Goal: Information Seeking & Learning: Check status

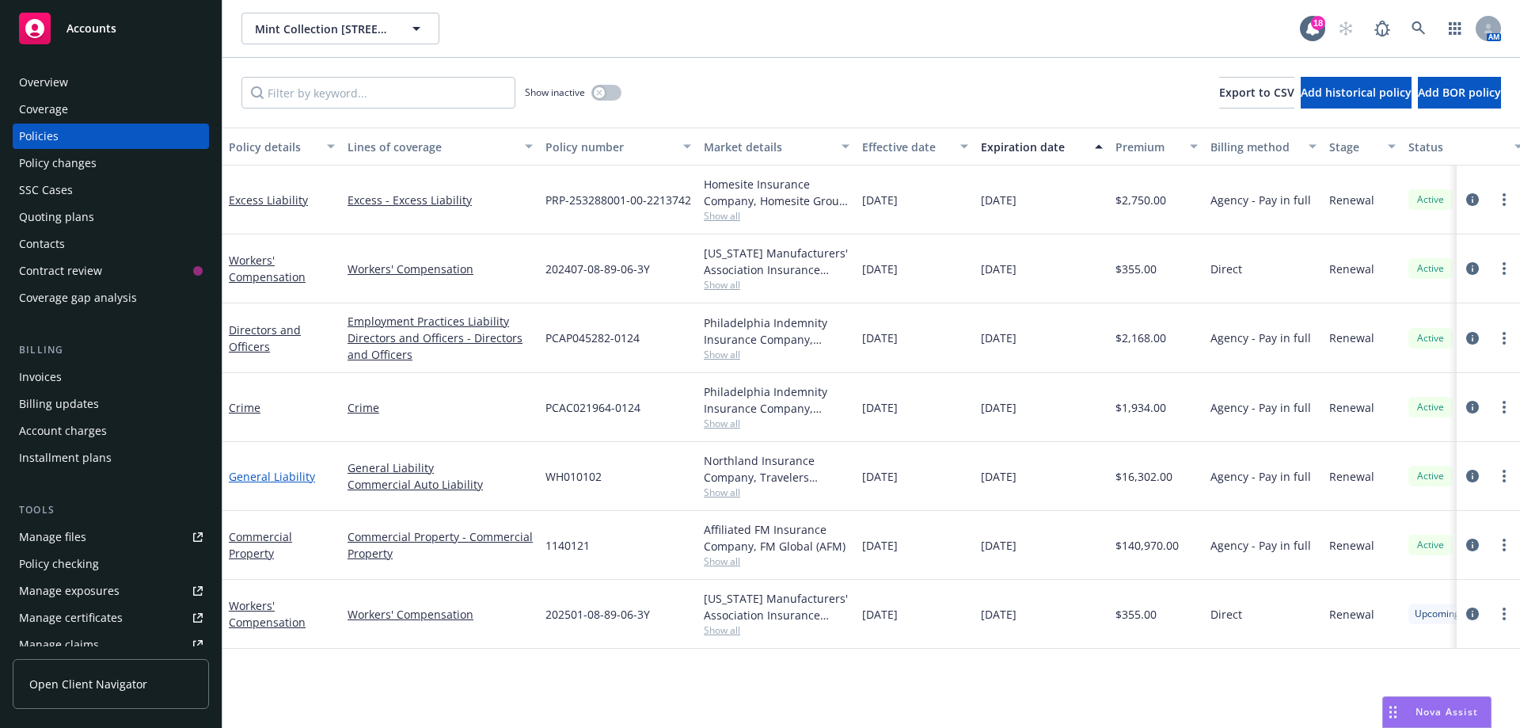
click at [286, 473] on link "General Liability" at bounding box center [272, 476] width 86 height 15
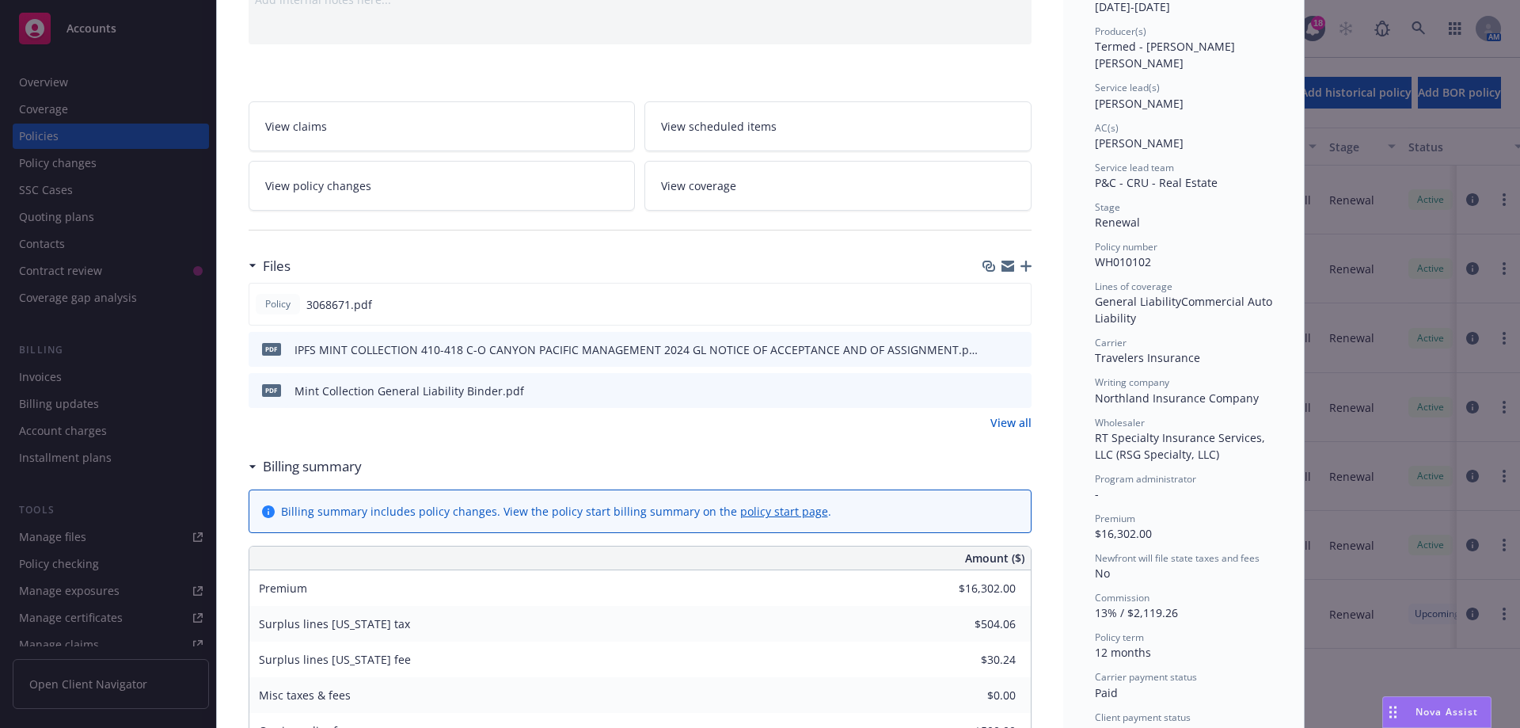
scroll to position [238, 0]
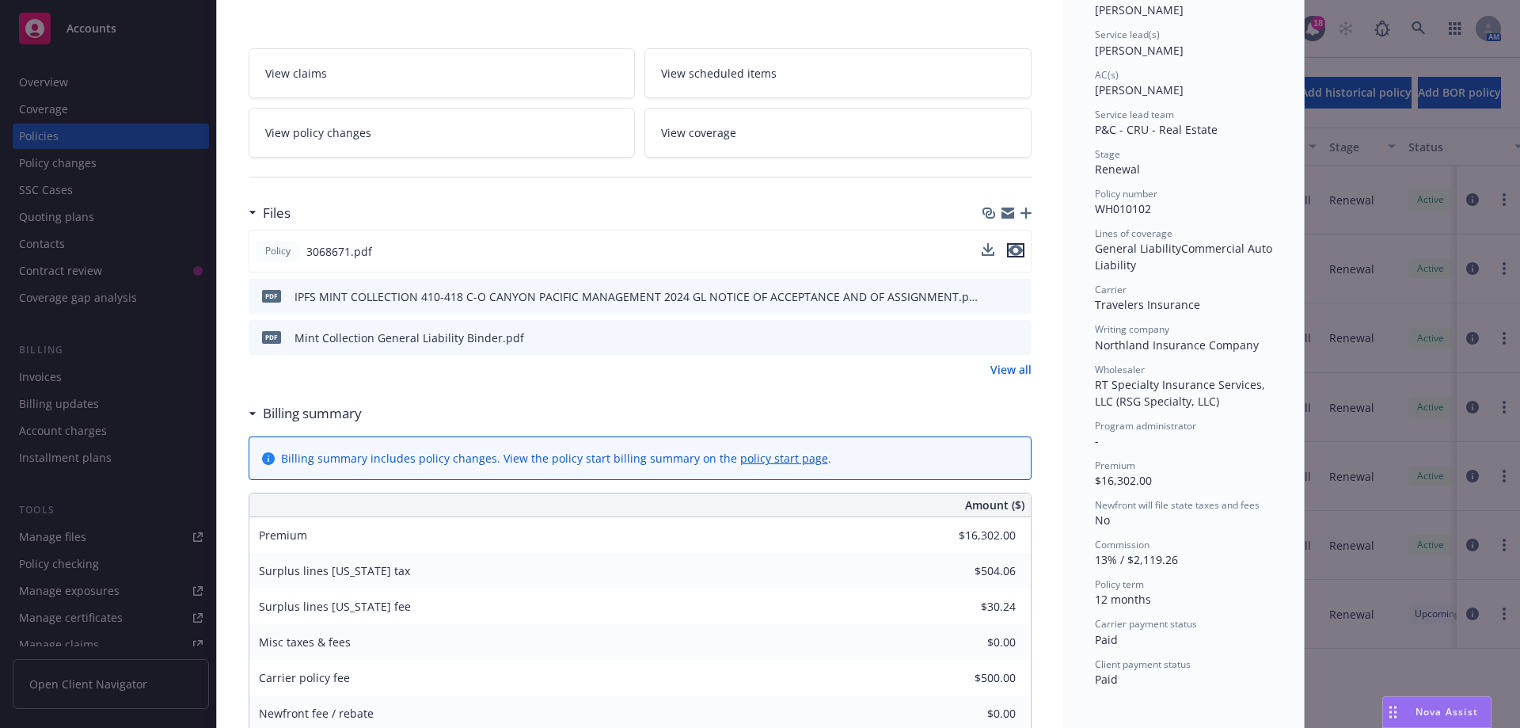
click at [1012, 249] on icon "preview file" at bounding box center [1016, 250] width 14 height 11
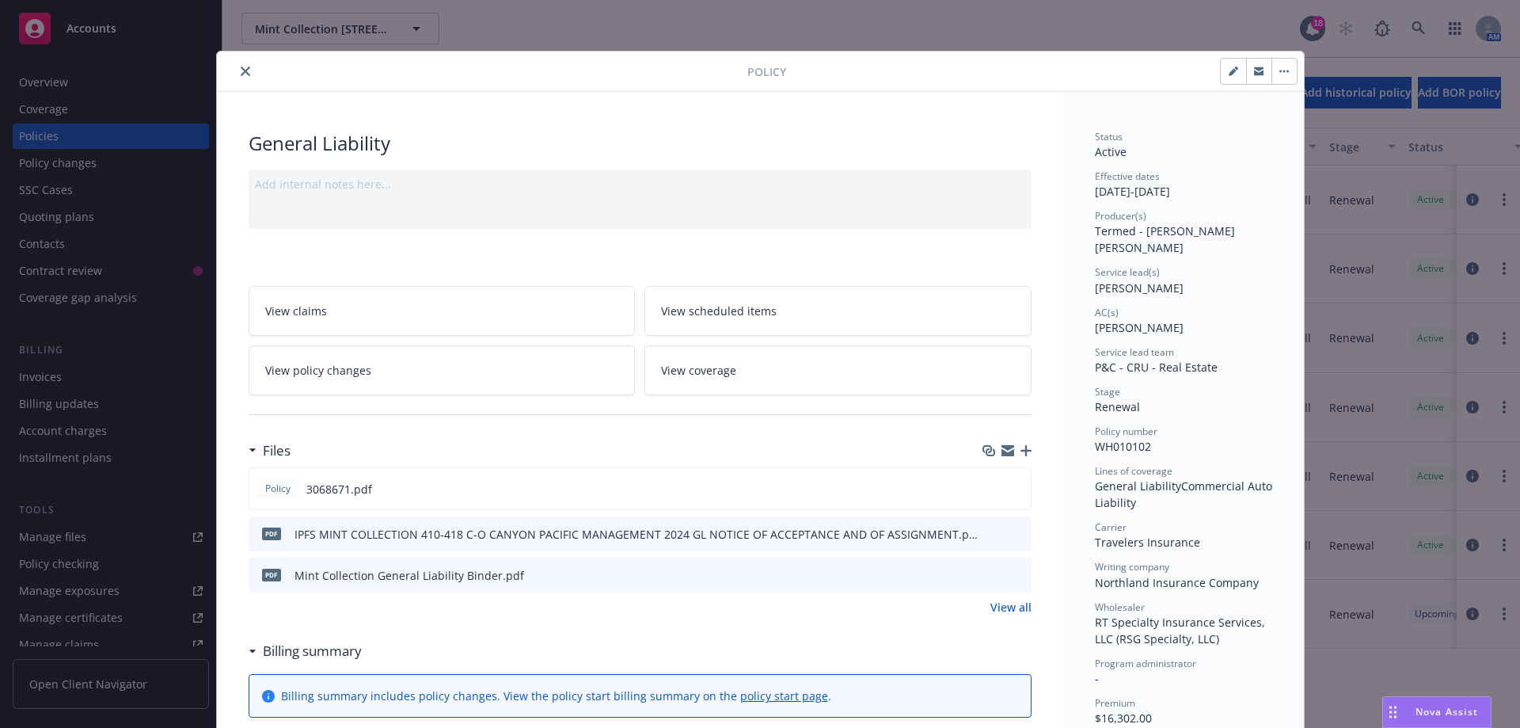
click at [241, 69] on icon "close" at bounding box center [246, 72] width 10 height 10
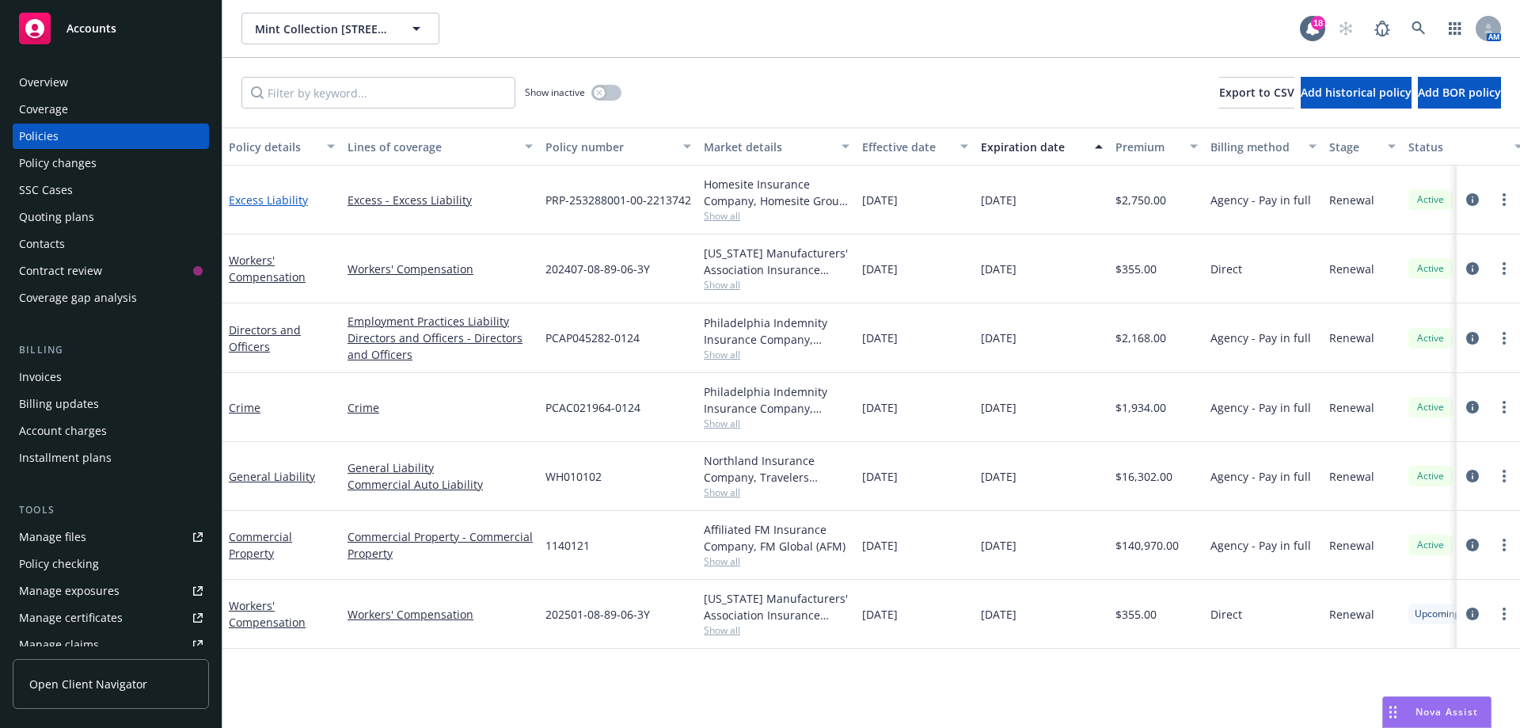
click at [258, 200] on link "Excess Liability" at bounding box center [268, 199] width 79 height 15
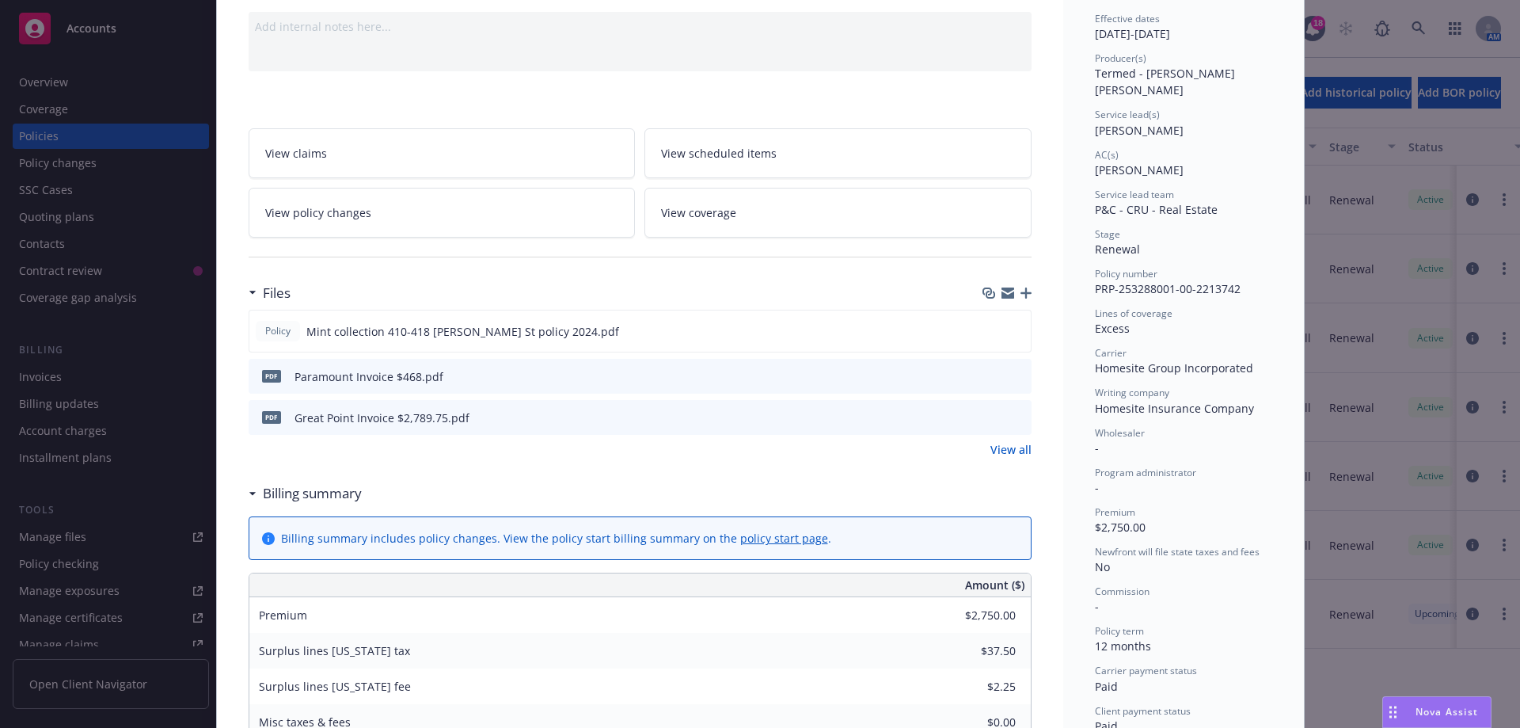
scroll to position [158, 0]
click at [1010, 330] on icon "preview file" at bounding box center [1016, 329] width 14 height 11
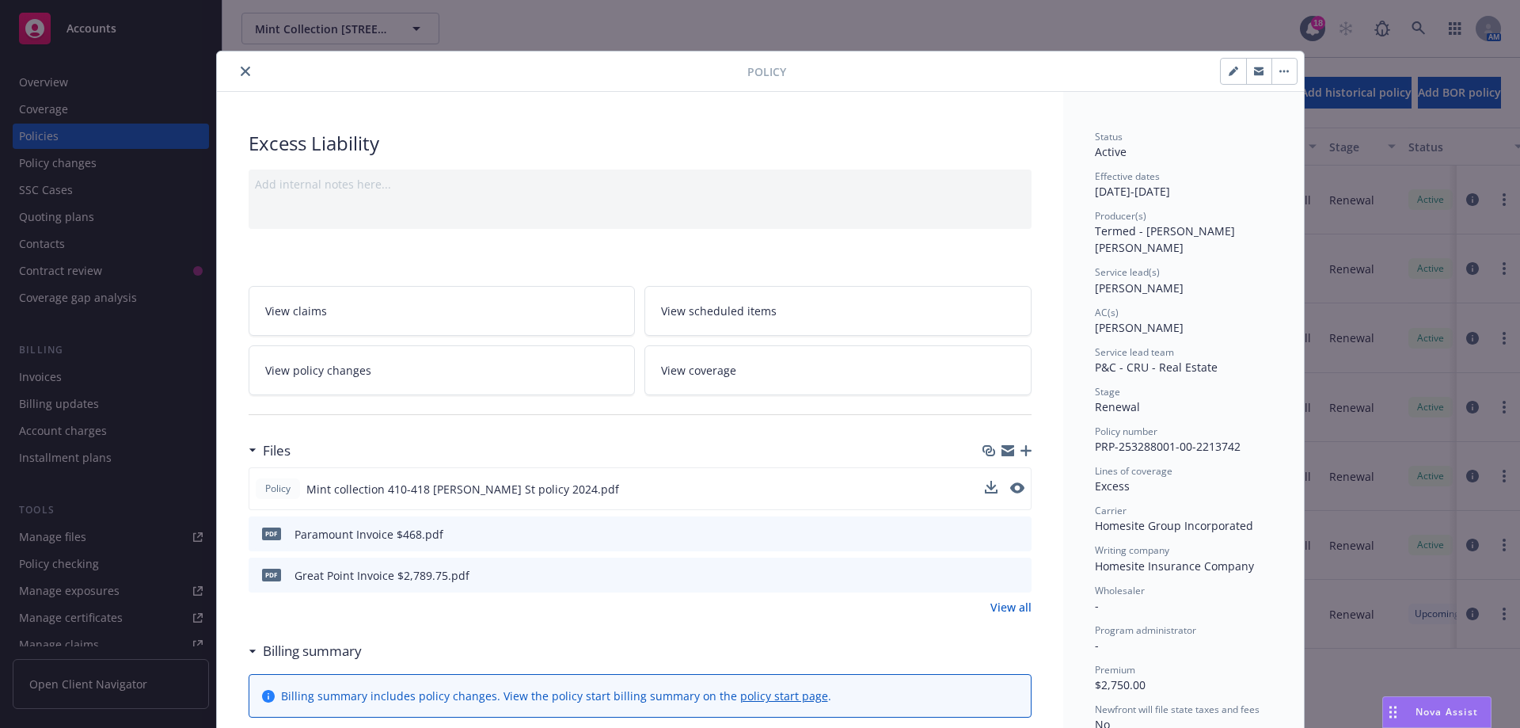
click at [241, 75] on icon "close" at bounding box center [246, 72] width 10 height 10
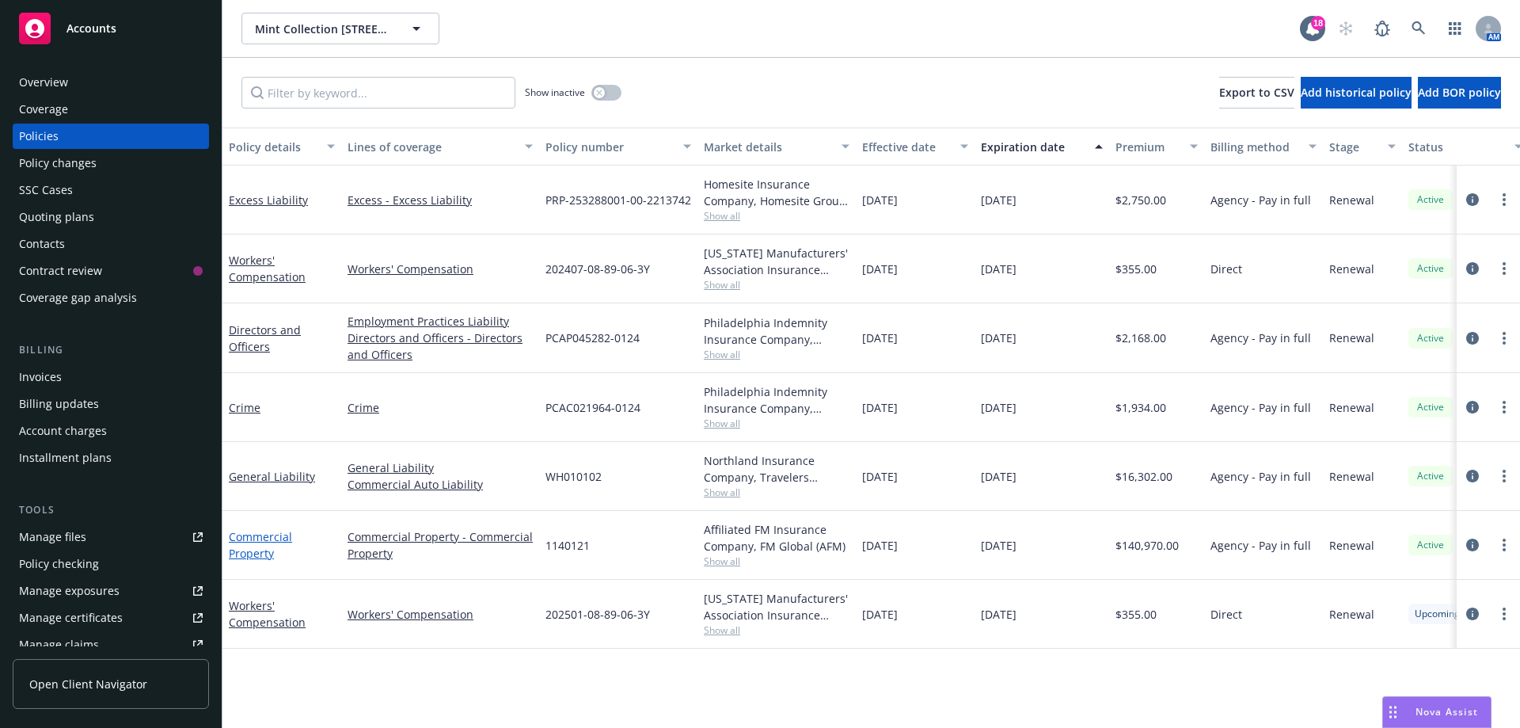
click at [264, 547] on link "Commercial Property" at bounding box center [260, 545] width 63 height 32
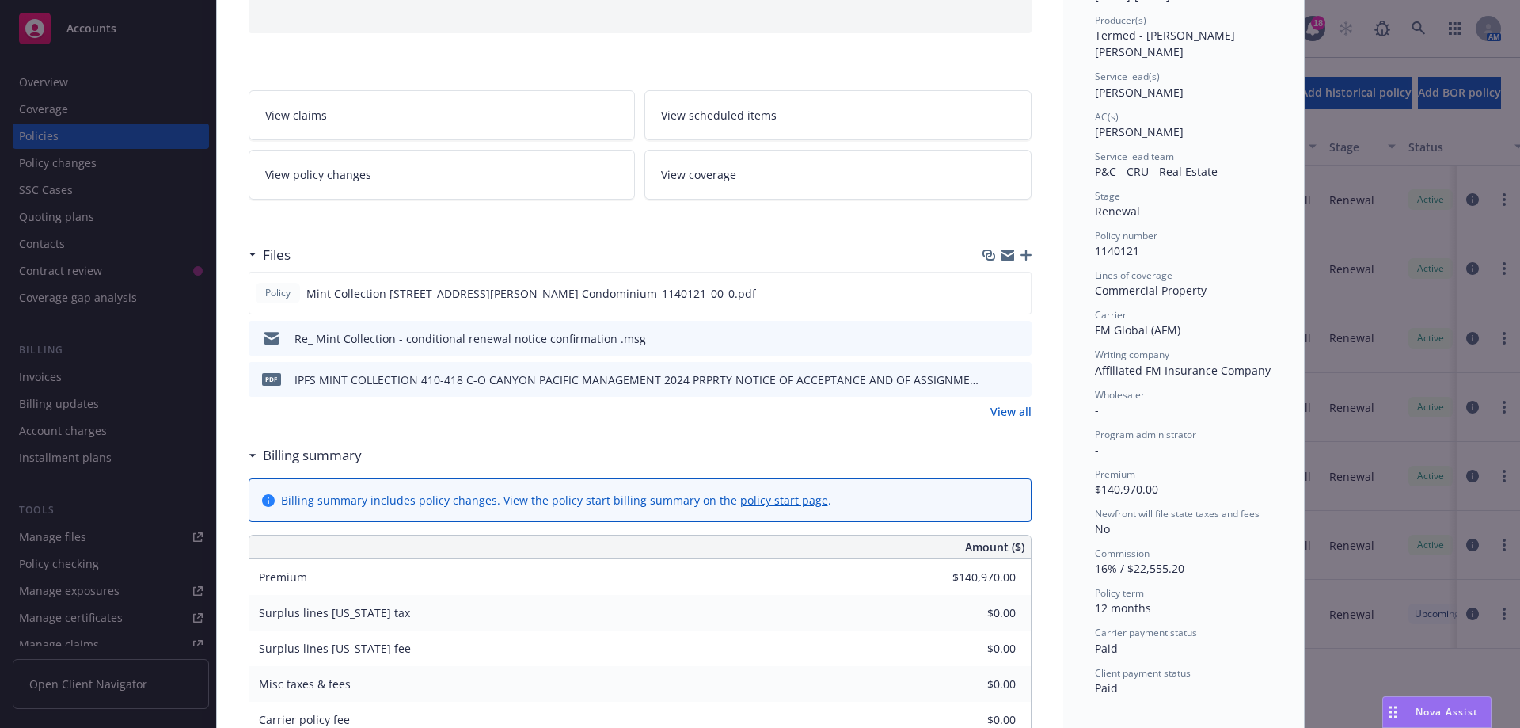
scroll to position [238, 0]
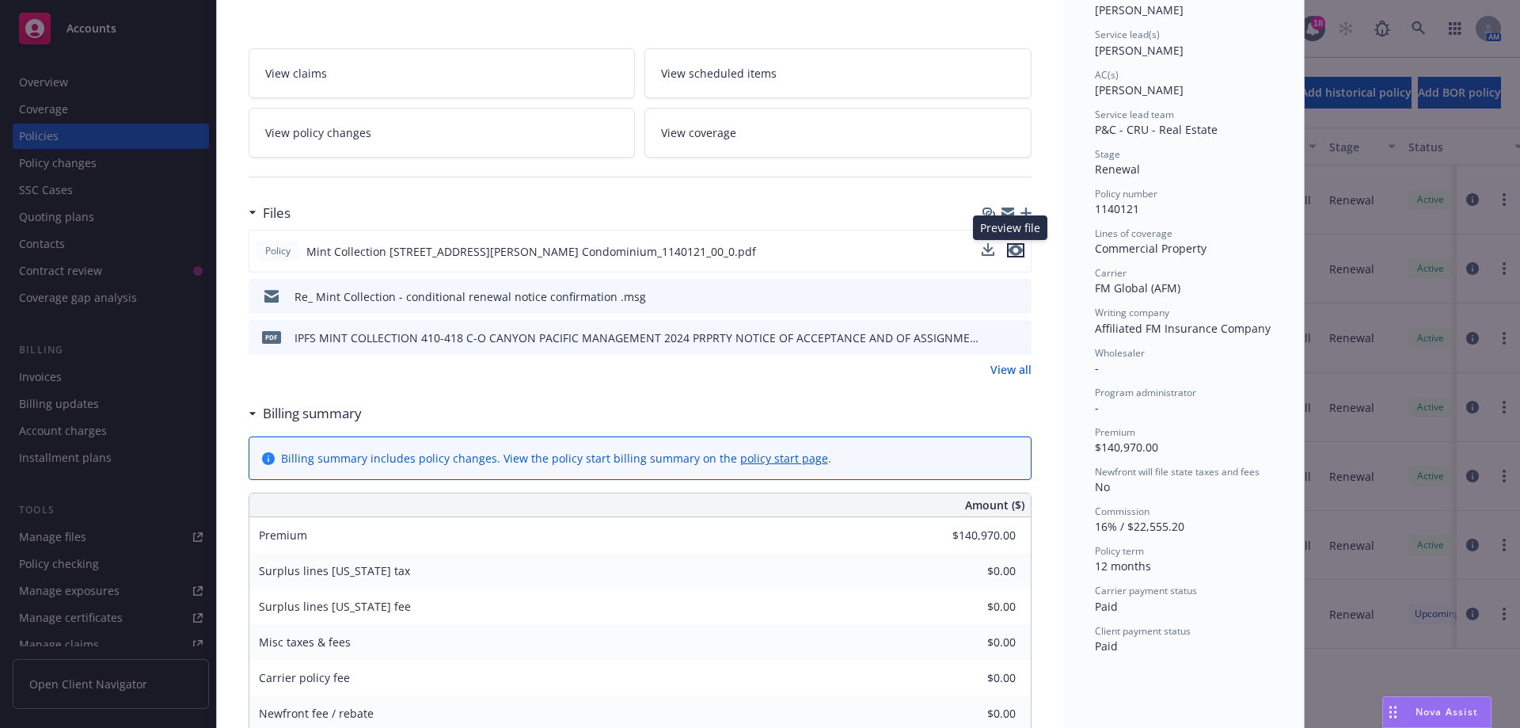
click at [1014, 247] on icon "preview file" at bounding box center [1016, 250] width 14 height 11
